Goal: Use online tool/utility: Utilize a website feature to perform a specific function

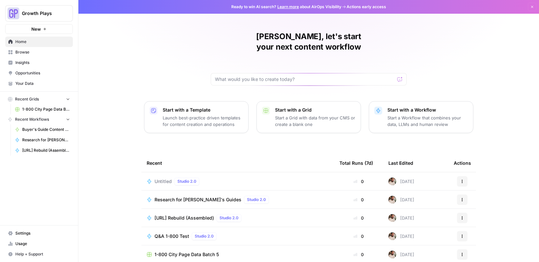
click at [166, 178] on span "Untitled" at bounding box center [162, 181] width 17 height 7
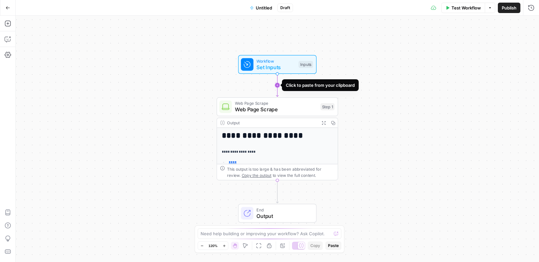
click at [276, 86] on icon "Edge from start to step_1" at bounding box center [277, 85] width 2 height 23
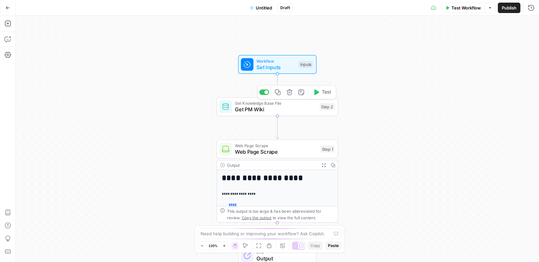
click at [259, 107] on span "Get PM Wiki" at bounding box center [276, 110] width 82 height 8
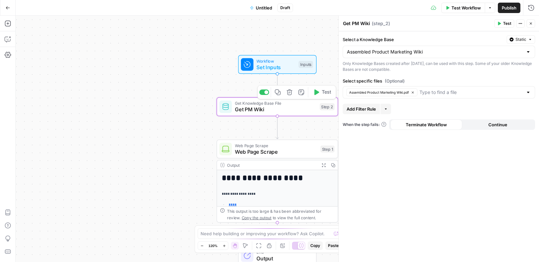
click at [287, 95] on icon "button" at bounding box center [289, 92] width 6 height 6
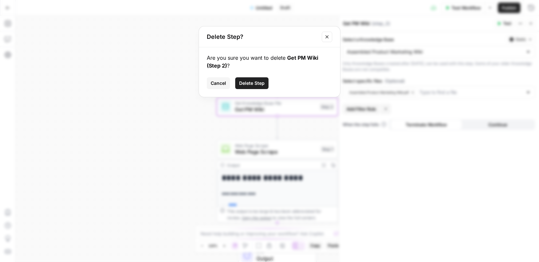
click at [250, 79] on button "Delete Step" at bounding box center [251, 83] width 33 height 12
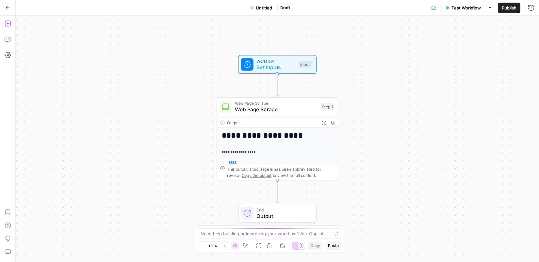
click at [8, 24] on icon "button" at bounding box center [8, 24] width 6 height 6
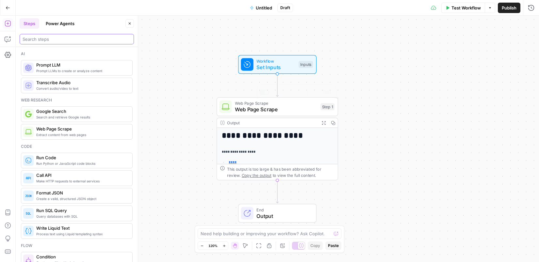
click at [78, 42] on input "search" at bounding box center [77, 39] width 108 height 7
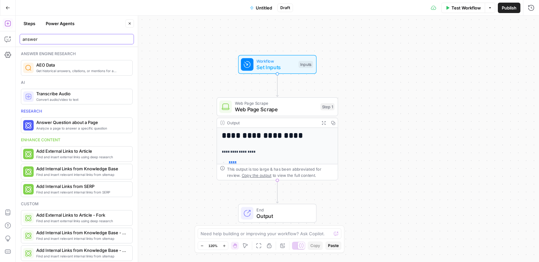
type input "answer"
click at [92, 130] on span "Analyze a page to answer a specific question" at bounding box center [67, 128] width 62 height 5
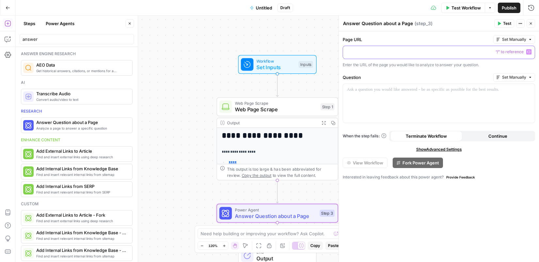
click at [364, 53] on p at bounding box center [439, 52] width 184 height 7
click at [382, 96] on div at bounding box center [439, 103] width 192 height 39
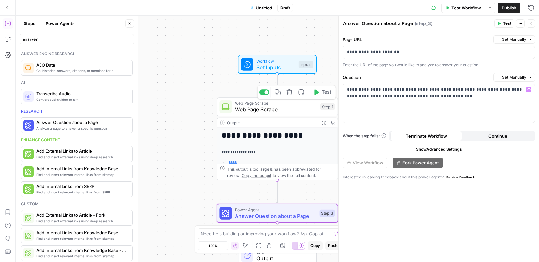
click at [298, 109] on span "Web Page Scrape" at bounding box center [276, 110] width 82 height 8
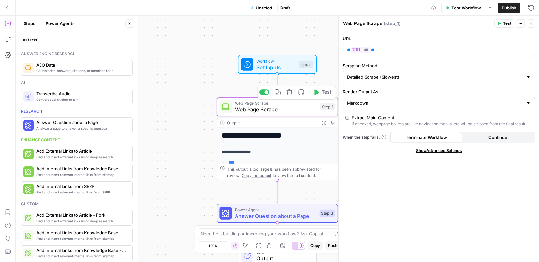
click at [288, 93] on icon "button" at bounding box center [289, 92] width 6 height 6
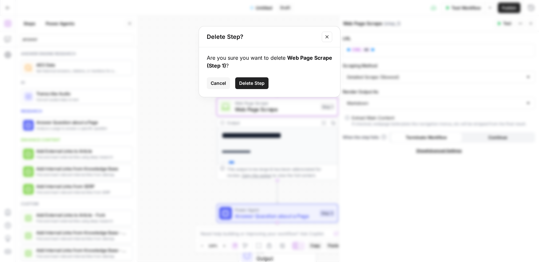
click at [255, 84] on span "Delete Step" at bounding box center [251, 83] width 25 height 7
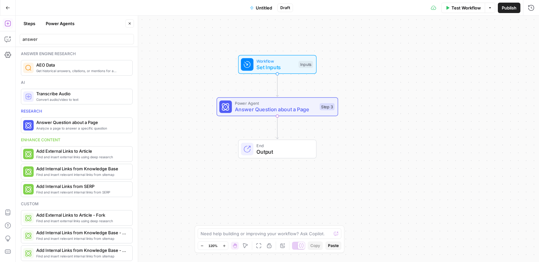
click at [283, 66] on span "Set Inputs" at bounding box center [275, 67] width 39 height 8
click at [460, 9] on span "Test Workflow" at bounding box center [465, 8] width 29 height 7
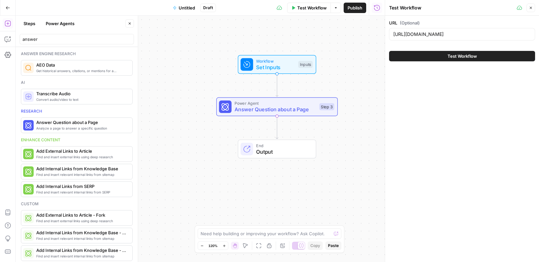
click at [267, 108] on span "Answer Question about a Page" at bounding box center [275, 110] width 82 height 8
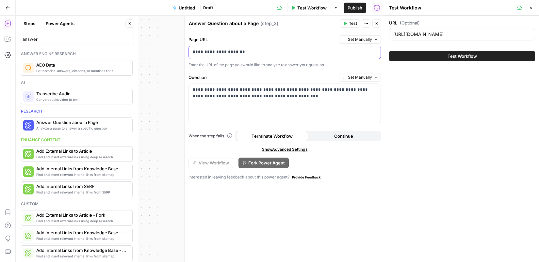
click at [242, 55] on p "**********" at bounding box center [285, 52] width 184 height 7
copy p "**********"
click at [447, 34] on input "[URL][DOMAIN_NAME]" at bounding box center [461, 34] width 137 height 7
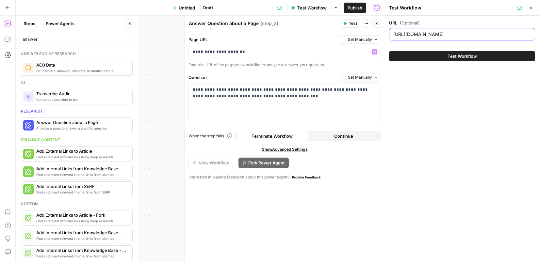
click at [447, 34] on input "[URL][DOMAIN_NAME]" at bounding box center [461, 34] width 137 height 7
paste input "[DOMAIN_NAME][URL]"
type input "[URL][DOMAIN_NAME]"
click at [295, 54] on p "**********" at bounding box center [285, 52] width 184 height 7
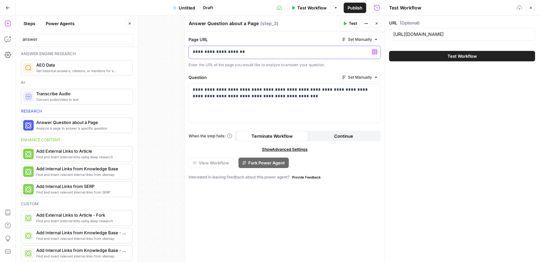
click at [295, 54] on p "**********" at bounding box center [285, 52] width 184 height 7
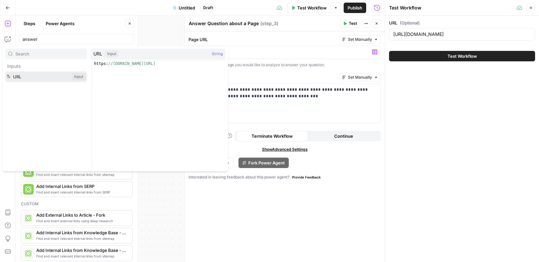
click at [33, 77] on button "Select variable URL" at bounding box center [46, 77] width 82 height 10
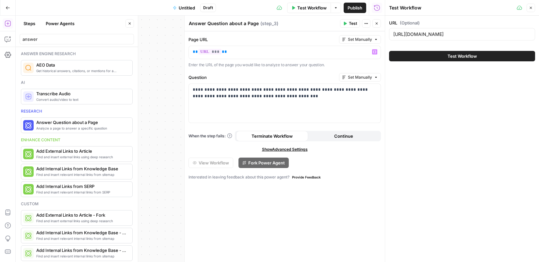
click at [473, 57] on span "Test Workflow" at bounding box center [461, 56] width 29 height 7
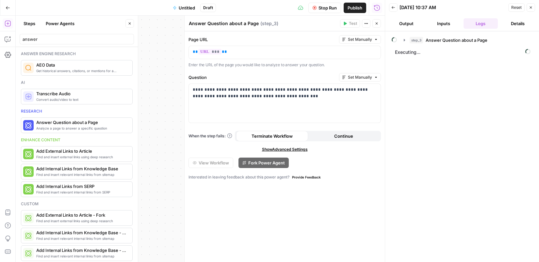
click at [376, 23] on icon "button" at bounding box center [377, 24] width 4 height 4
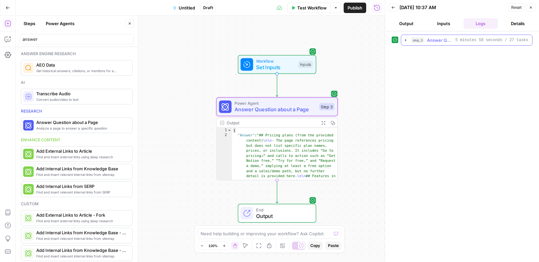
click at [419, 42] on span "step_3" at bounding box center [417, 40] width 13 height 7
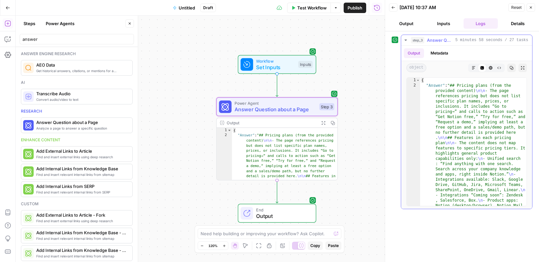
click at [475, 68] on icon "button" at bounding box center [474, 68] width 4 height 4
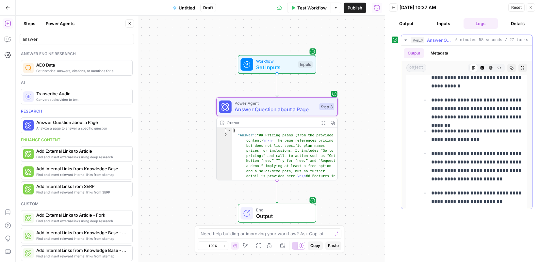
scroll to position [277, 0]
